Goal: Task Accomplishment & Management: Use online tool/utility

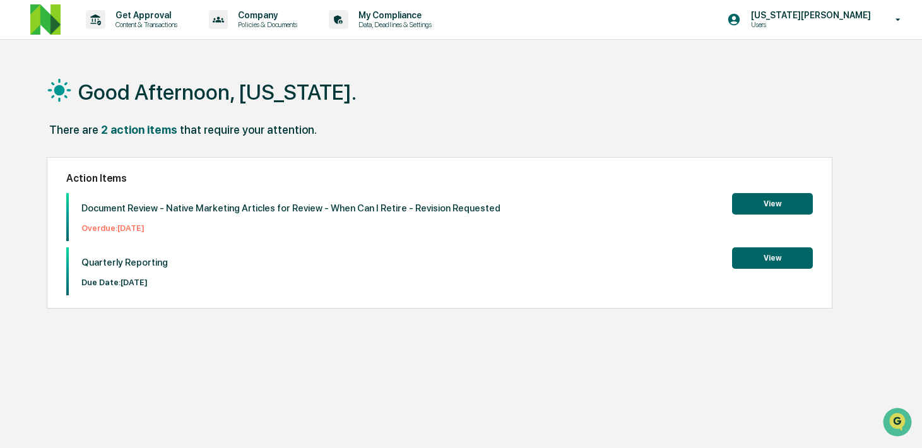
click at [152, 41] on div "Get Approval Content & Transactions Company Policies & Documents My Compliance …" at bounding box center [461, 254] width 922 height 508
click at [165, 13] on p "Get Approval" at bounding box center [144, 15] width 78 height 10
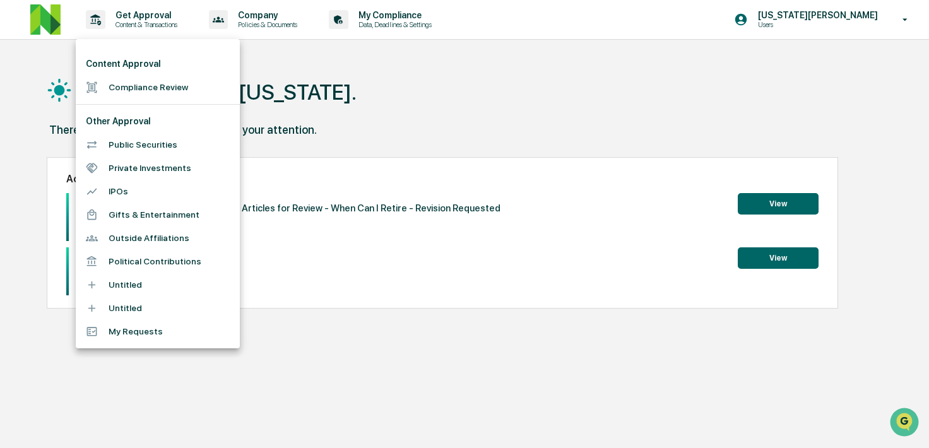
click at [444, 151] on div at bounding box center [464, 224] width 929 height 448
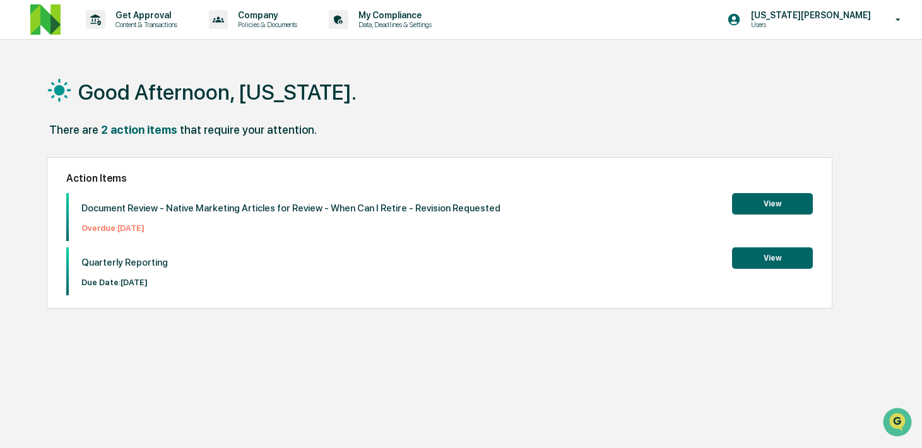
click at [189, 205] on p "Document Review - Native Marketing Articles for Review - When Can I Retire - Re…" at bounding box center [290, 208] width 419 height 11
click at [783, 206] on button "View" at bounding box center [772, 203] width 81 height 21
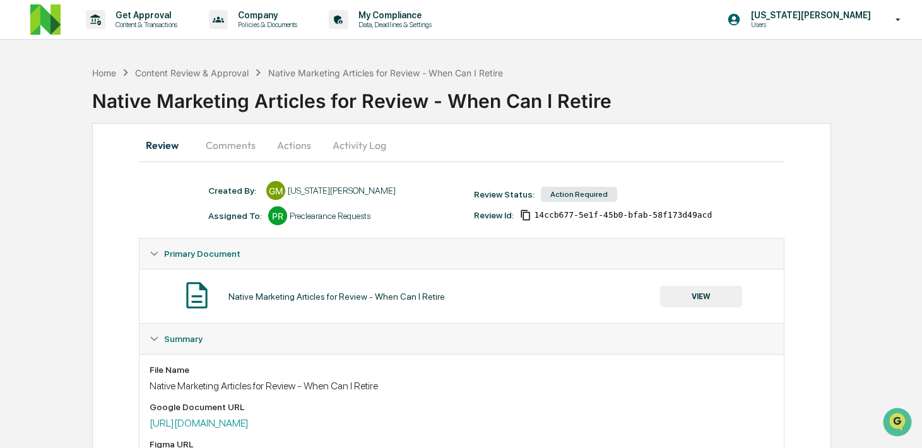
click at [249, 136] on button "Comments" at bounding box center [231, 145] width 70 height 30
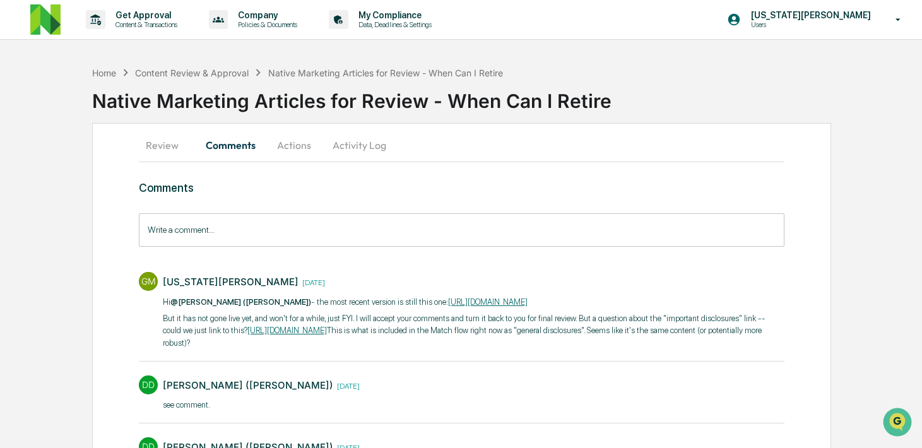
click at [377, 143] on button "Activity Log" at bounding box center [360, 145] width 74 height 30
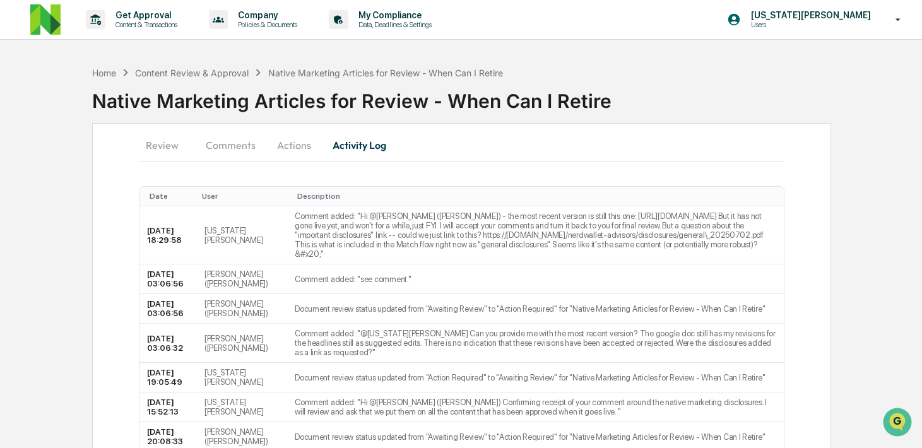
click at [285, 150] on button "Actions" at bounding box center [294, 145] width 57 height 30
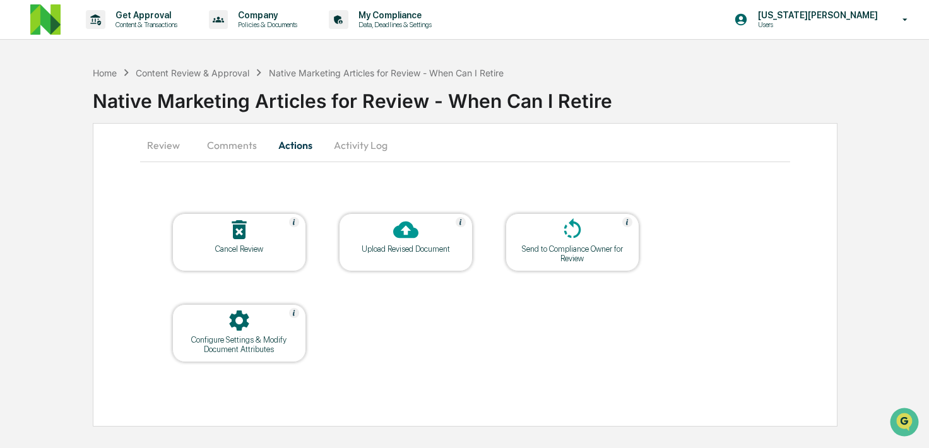
click at [176, 151] on button "Review" at bounding box center [168, 145] width 57 height 30
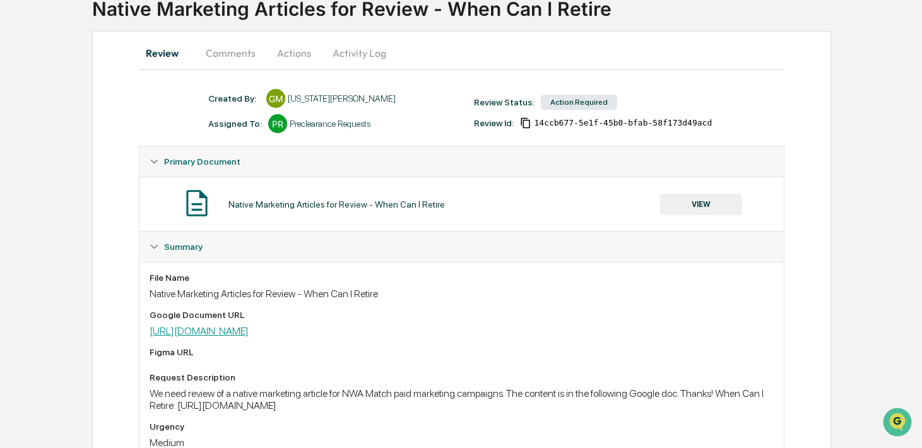
scroll to position [93, 0]
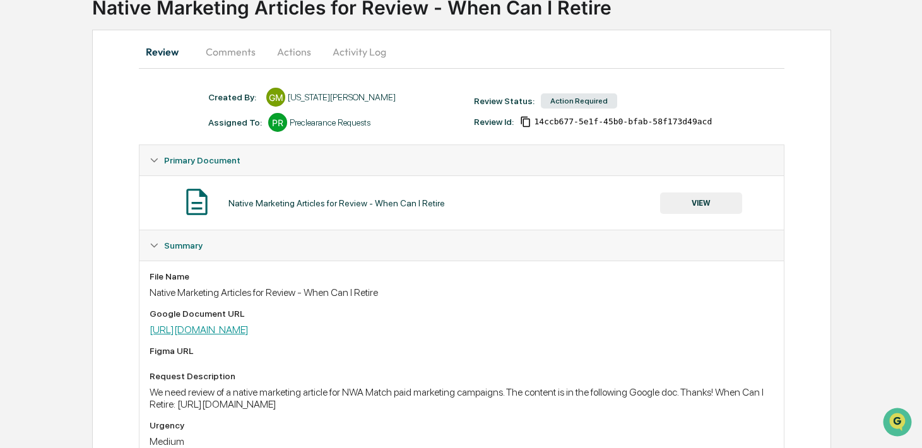
click at [249, 329] on link "[URL][DOMAIN_NAME]" at bounding box center [199, 330] width 99 height 12
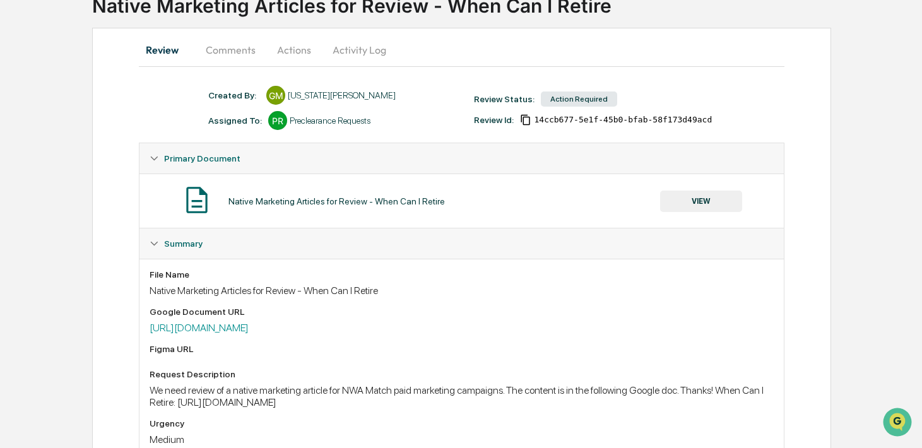
scroll to position [96, 0]
click at [146, 51] on button "Review" at bounding box center [167, 49] width 57 height 30
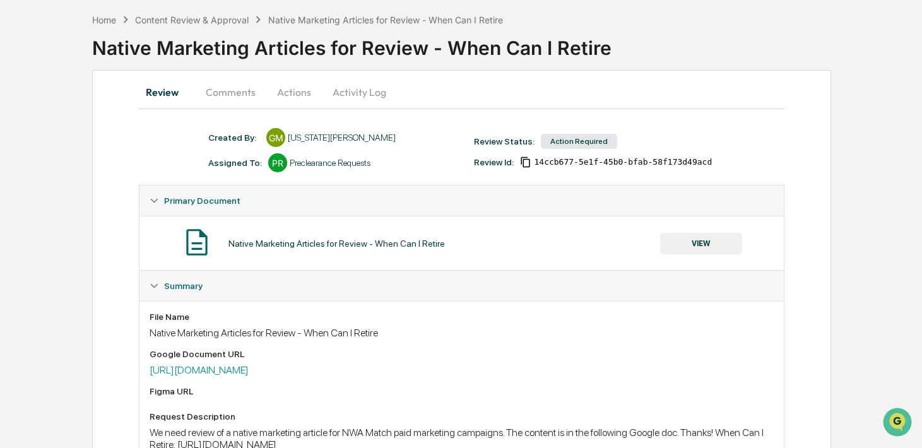
scroll to position [0, 0]
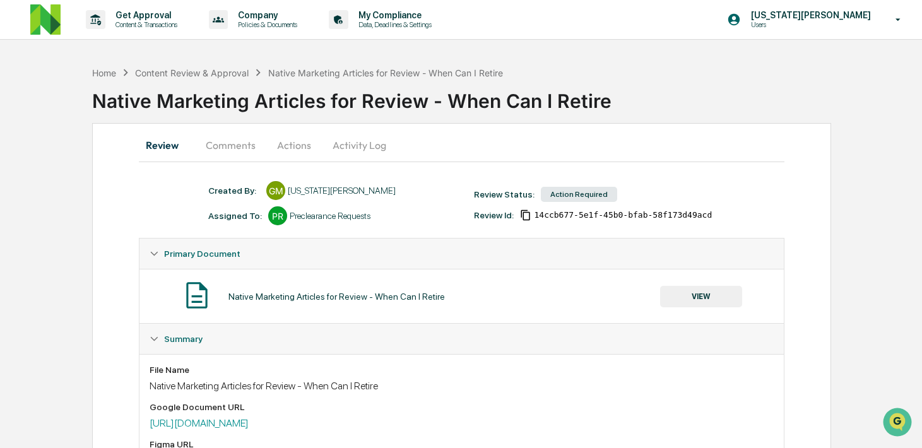
click at [183, 42] on div "Get Approval Content & Transactions Company Policies & Documents My Compliance …" at bounding box center [461, 304] width 922 height 609
click at [167, 21] on p "Content & Transactions" at bounding box center [144, 24] width 78 height 9
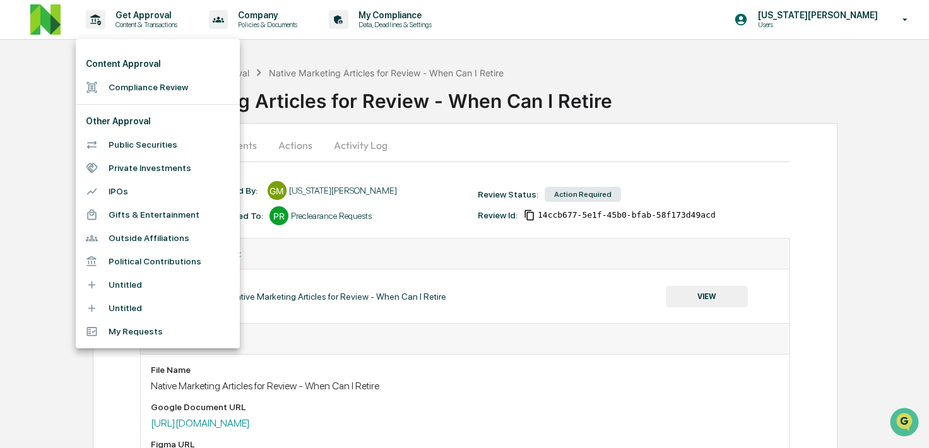
click at [192, 89] on li "Compliance Review" at bounding box center [158, 87] width 164 height 23
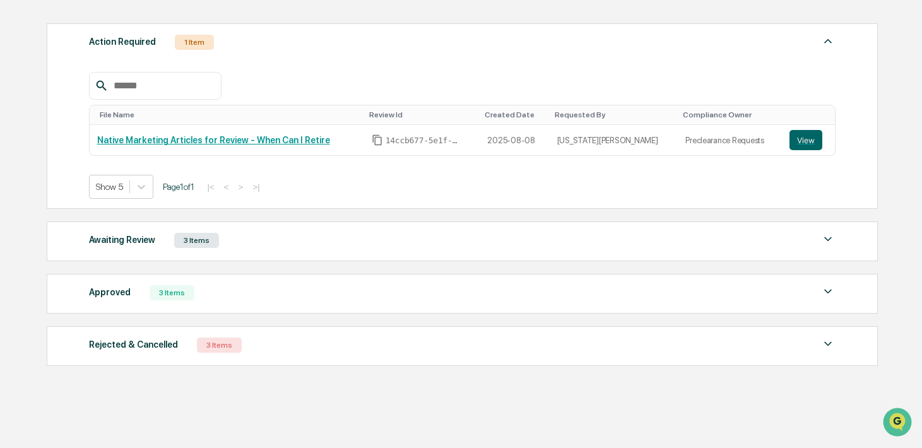
scroll to position [177, 0]
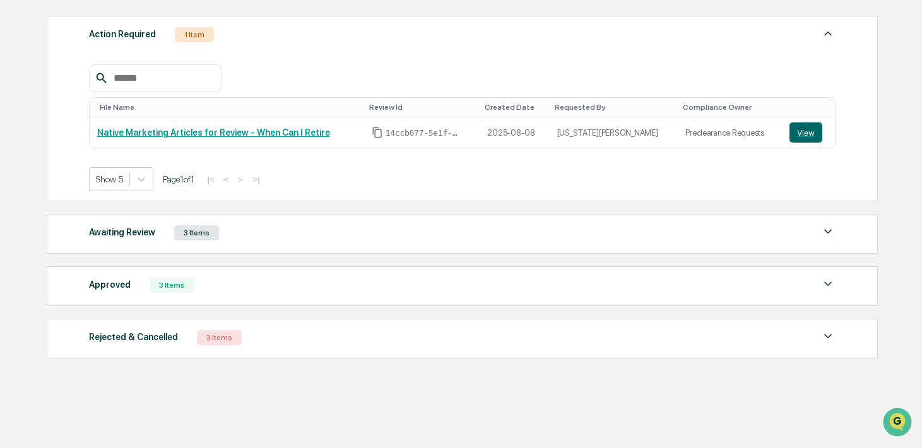
click at [252, 273] on div "Approved 3 Items File Name Review Id Created Date Requested By Compliance Owner…" at bounding box center [462, 286] width 831 height 40
click at [247, 293] on div "Approved 3 Items File Name Review Id Created Date Requested By Compliance Owner…" at bounding box center [462, 286] width 831 height 40
click at [171, 286] on div "3 Items" at bounding box center [172, 285] width 45 height 15
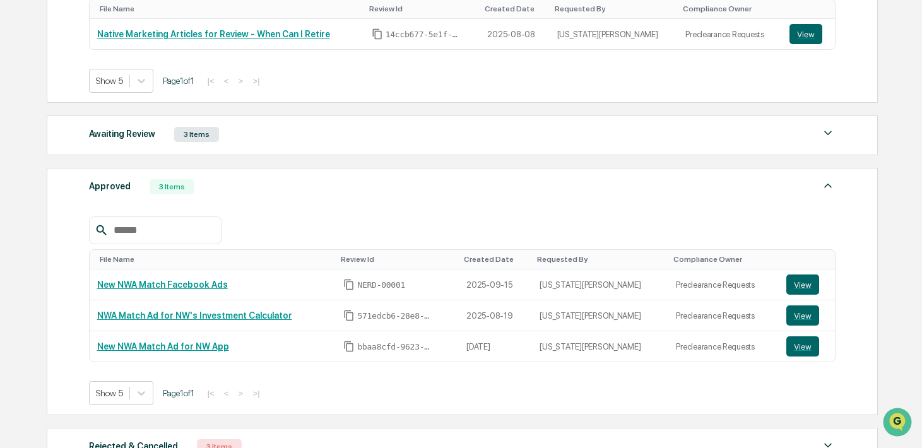
scroll to position [385, 0]
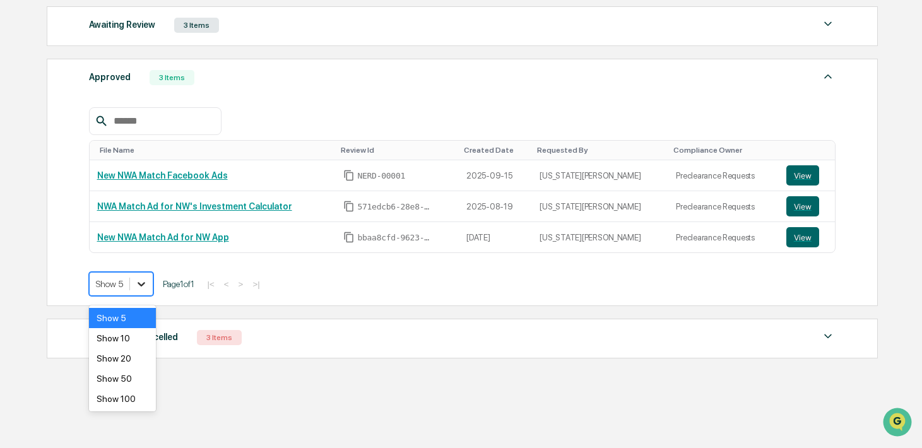
click at [148, 281] on icon at bounding box center [141, 284] width 13 height 13
click at [123, 331] on div "Show 10" at bounding box center [122, 338] width 67 height 20
click at [148, 288] on icon at bounding box center [145, 284] width 13 height 13
click at [143, 316] on div "Show 5" at bounding box center [124, 318] width 71 height 20
click at [242, 342] on div "3 Items" at bounding box center [219, 337] width 45 height 15
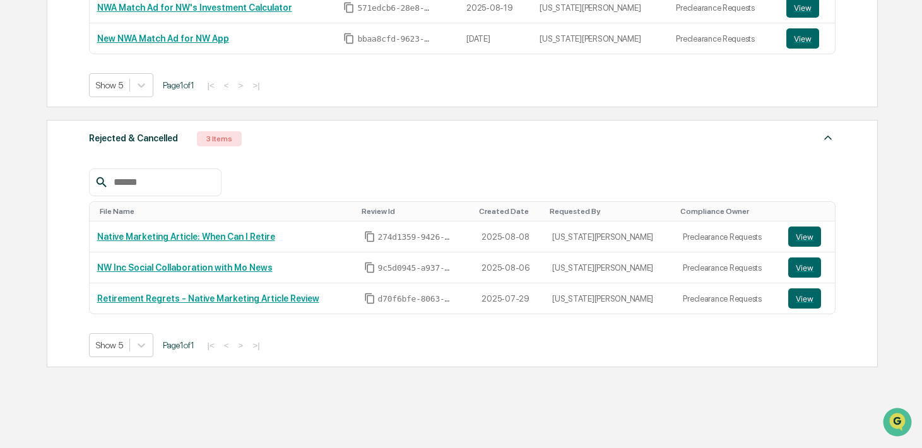
scroll to position [593, 0]
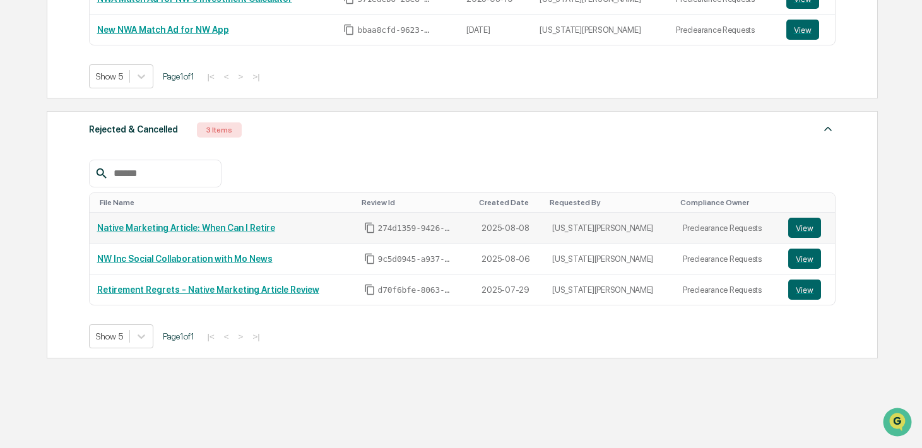
click at [247, 225] on link "Native Marketing Article: When Can I Retire" at bounding box center [186, 228] width 178 height 10
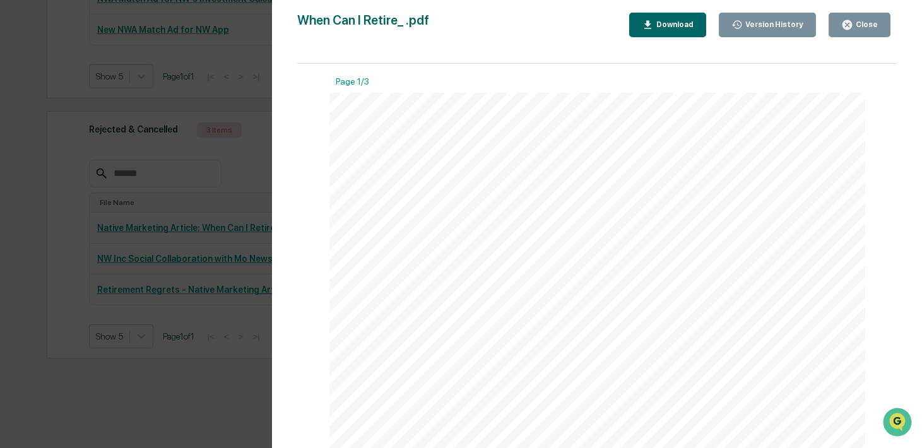
click at [845, 21] on icon "button" at bounding box center [847, 24] width 9 height 9
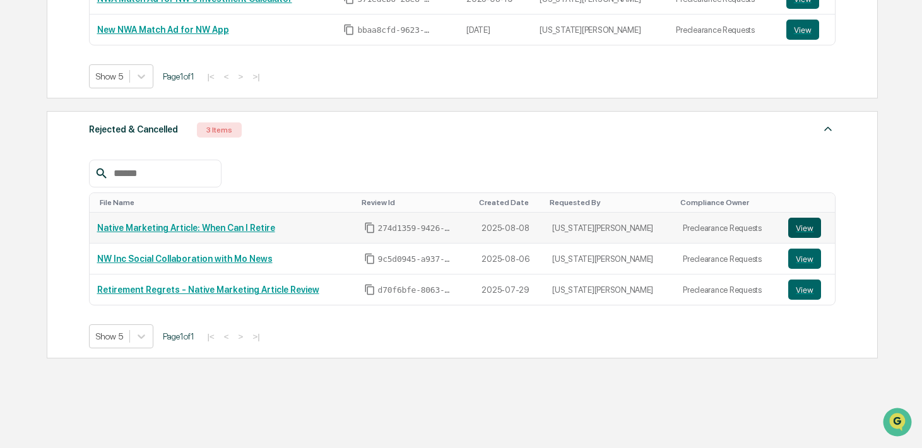
click at [800, 221] on button "View" at bounding box center [804, 228] width 33 height 20
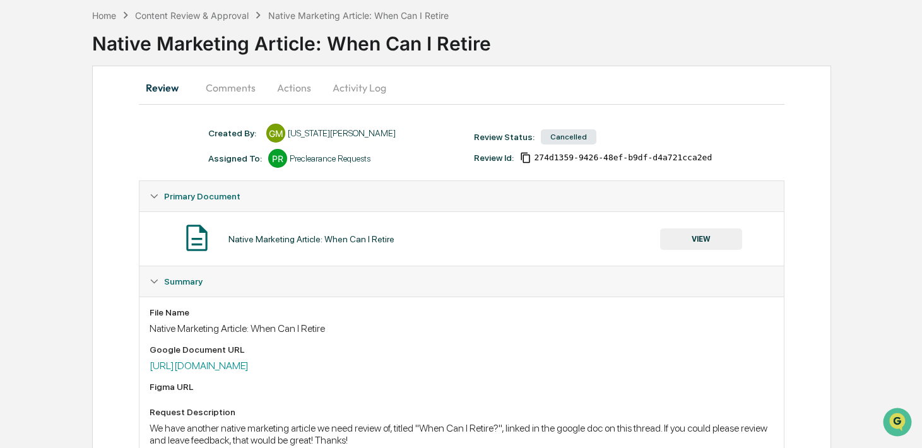
scroll to position [112, 0]
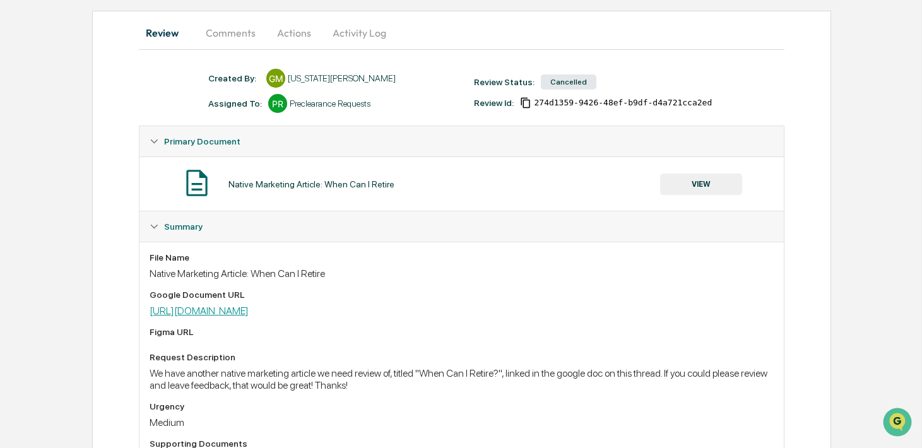
click at [249, 309] on link "[URL][DOMAIN_NAME]" at bounding box center [199, 311] width 99 height 12
click at [157, 22] on button "Review" at bounding box center [167, 33] width 57 height 30
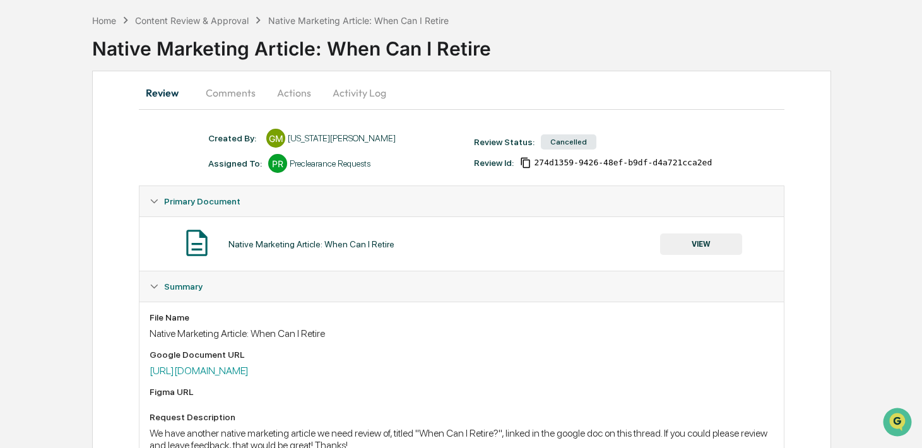
scroll to position [0, 0]
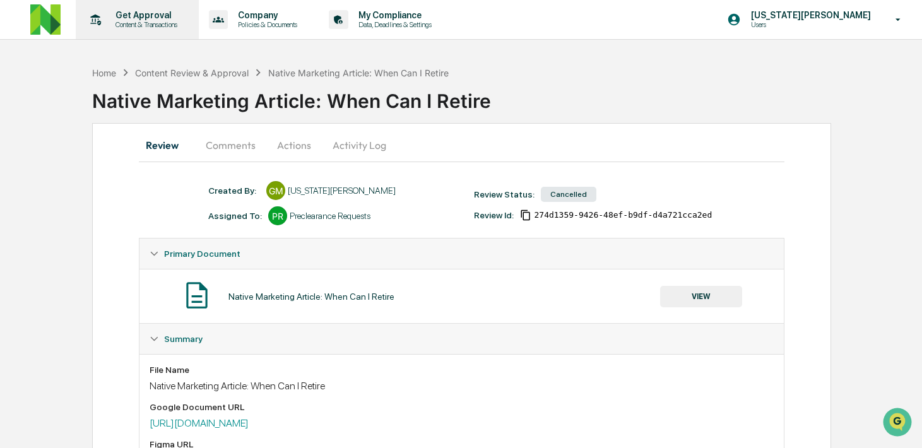
click at [181, 13] on p "Get Approval" at bounding box center [144, 15] width 78 height 10
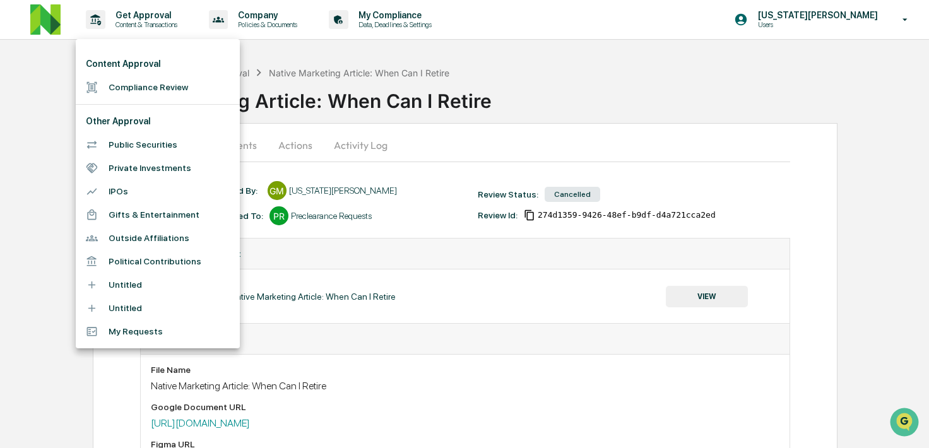
click at [208, 93] on li "Compliance Review" at bounding box center [158, 87] width 164 height 23
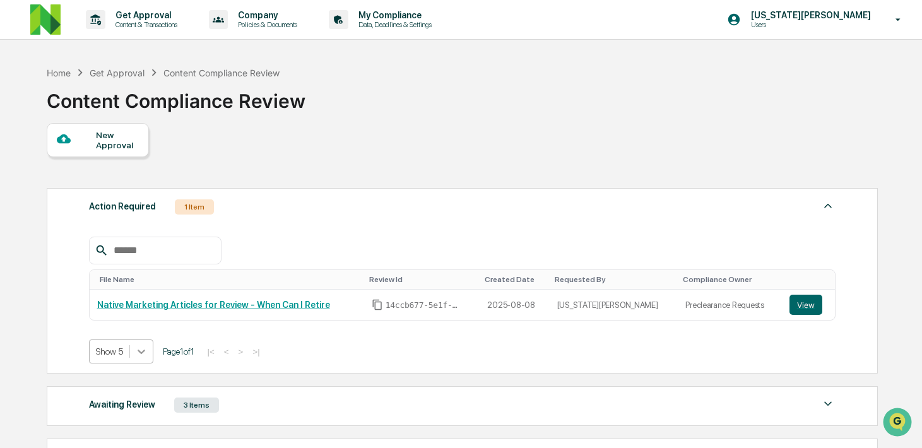
click at [146, 354] on body "Get Approval Content & Transactions Company Policies & Documents My Compliance …" at bounding box center [461, 310] width 922 height 620
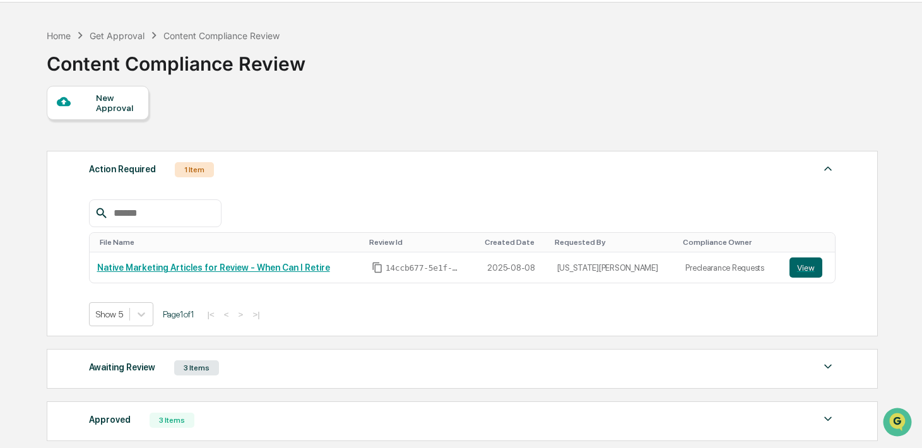
click at [323, 354] on div "Awaiting Review 3 Items File Name Review Id Created Date Requested By Complianc…" at bounding box center [462, 369] width 831 height 40
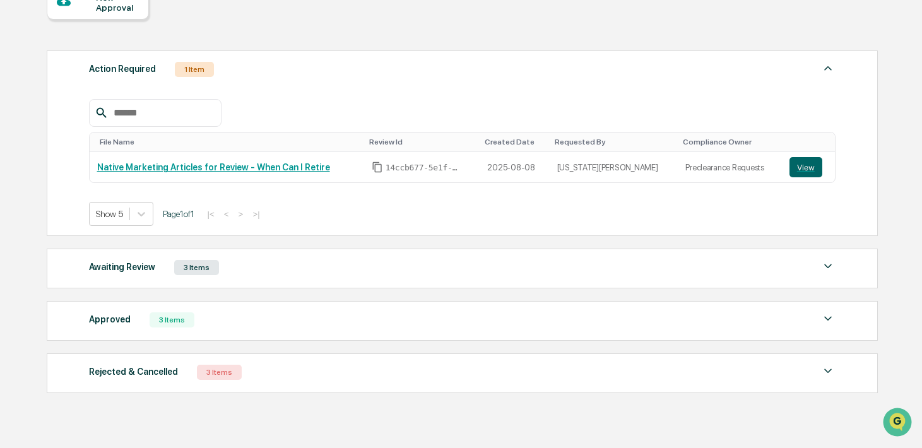
scroll to position [138, 0]
click at [150, 273] on div "Awaiting Review" at bounding box center [122, 266] width 66 height 16
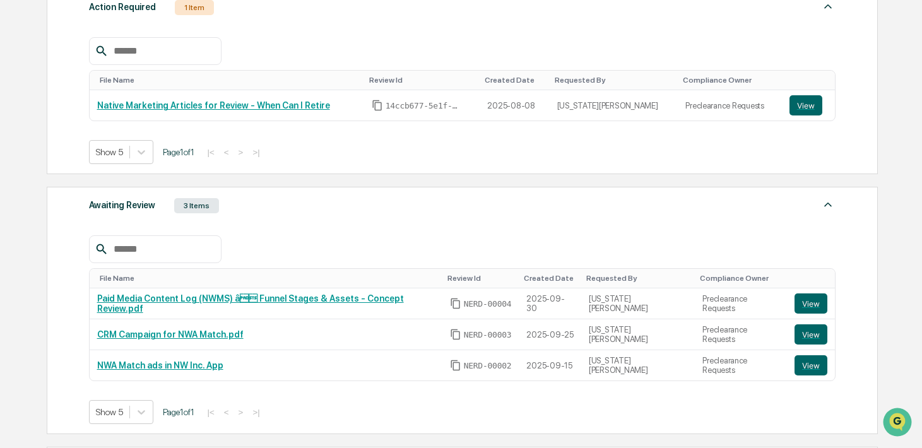
scroll to position [209, 0]
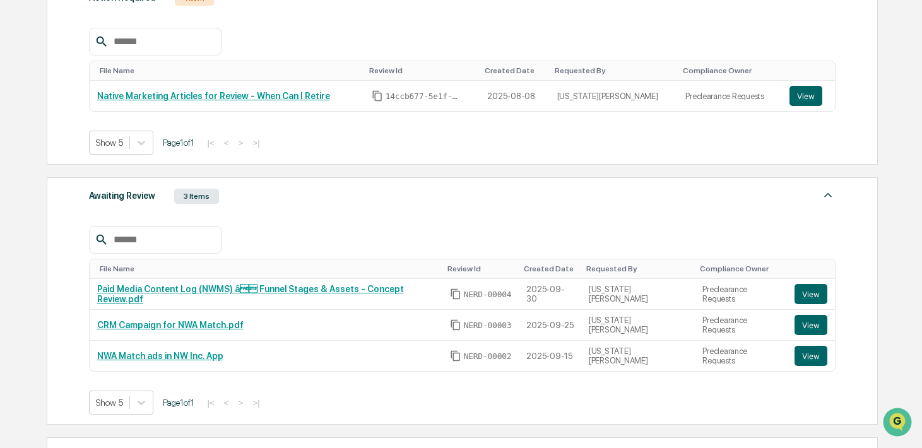
click at [192, 404] on span "Page 1 of 1" at bounding box center [179, 403] width 32 height 10
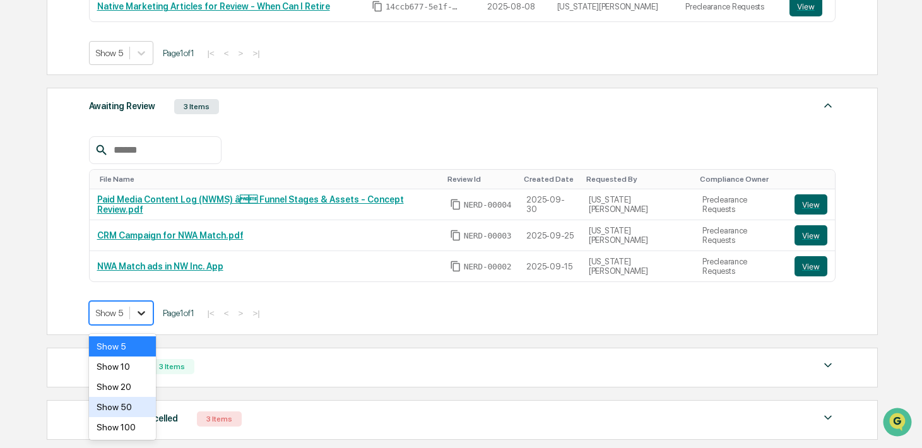
click at [136, 407] on body "Get Approval Content & Transactions Company Policies & Documents My Compliance …" at bounding box center [461, 115] width 922 height 828
click at [135, 372] on div "Show 10" at bounding box center [122, 367] width 67 height 20
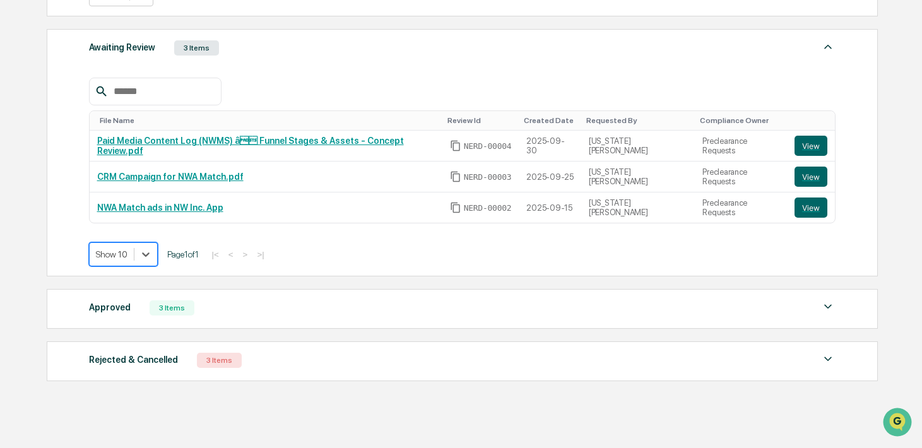
click at [289, 308] on div "Approved 3 Items" at bounding box center [462, 308] width 747 height 18
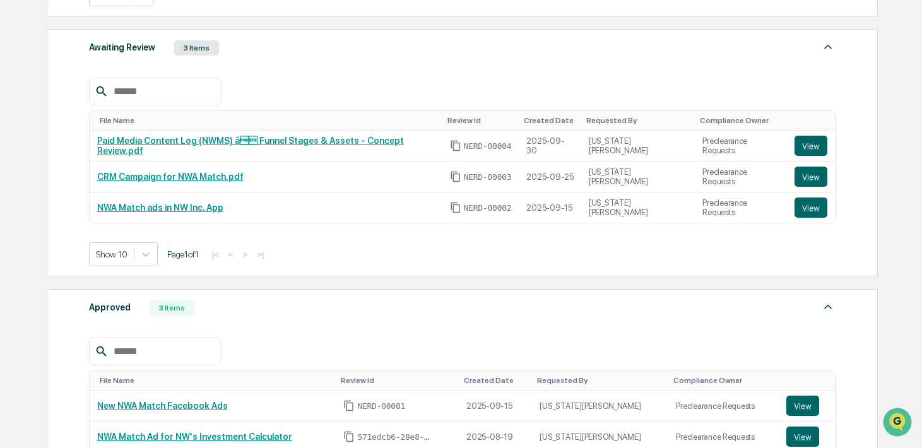
scroll to position [579, 0]
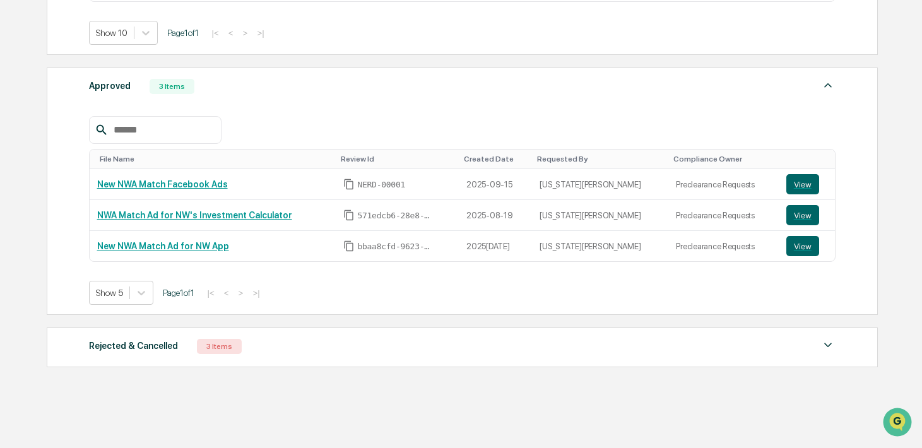
click at [346, 349] on div "Rejected & Cancelled 3 Items" at bounding box center [462, 347] width 747 height 18
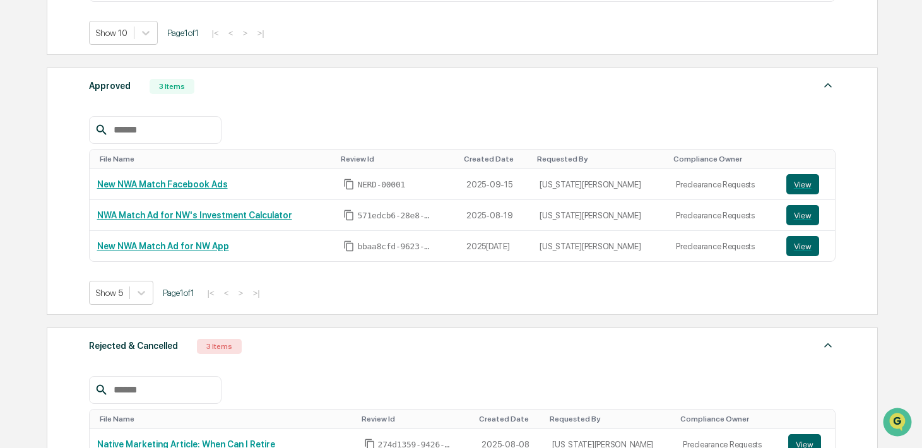
scroll to position [802, 0]
